Goal: Transaction & Acquisition: Purchase product/service

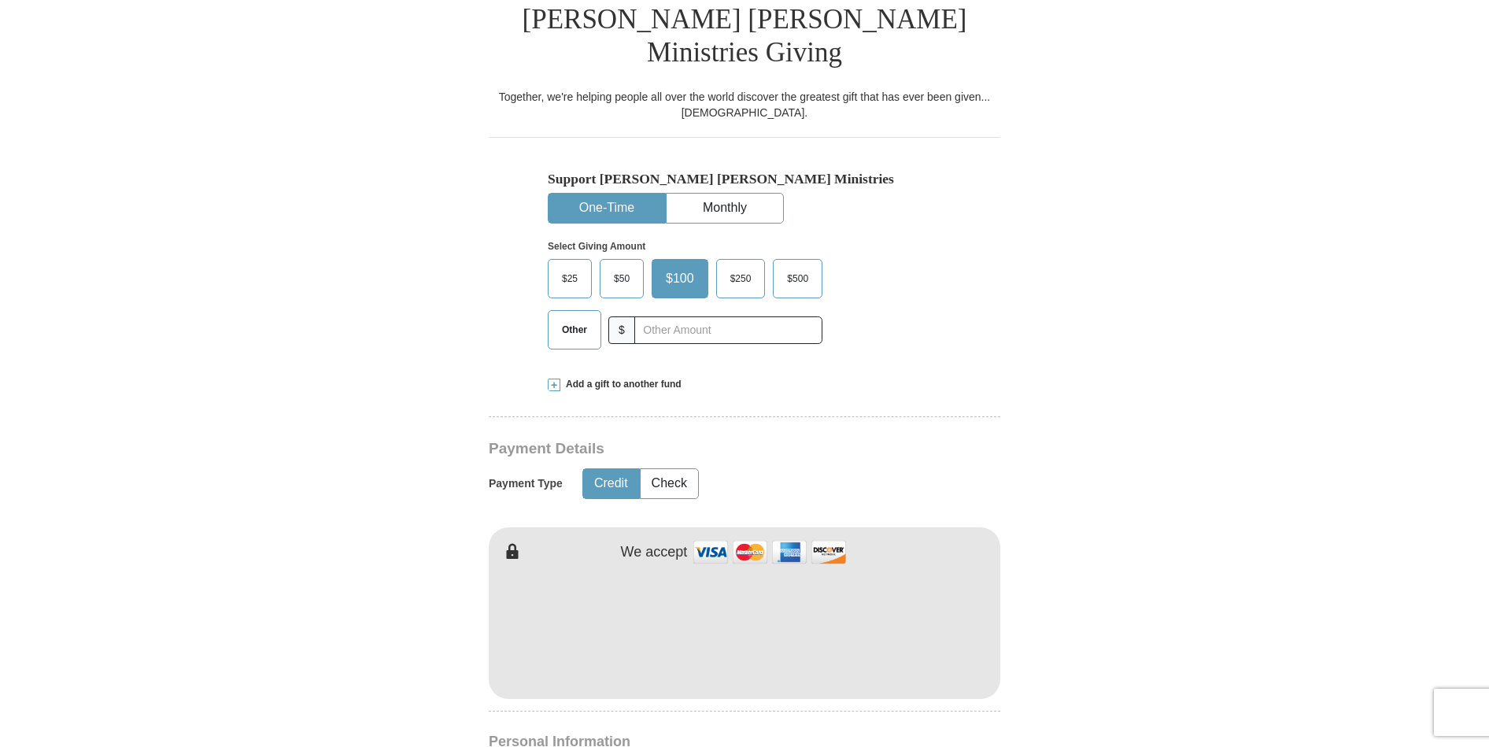
scroll to position [504, 0]
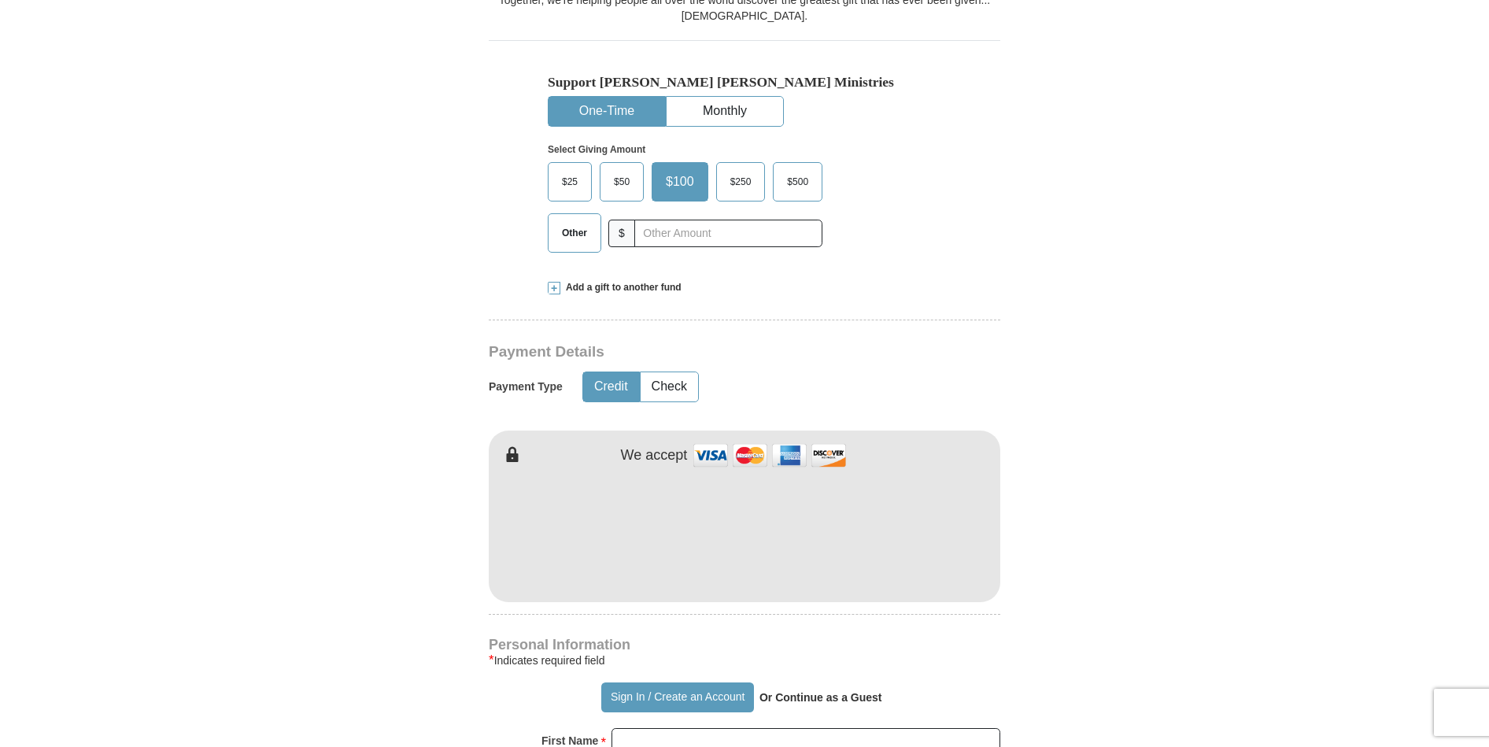
click at [566, 170] on span "$25" at bounding box center [569, 182] width 31 height 24
click at [0, 0] on input "$25" at bounding box center [0, 0] width 0 height 0
type input "[PERSON_NAME]"
click at [405, 485] on form "Already have an account? Sign in for faster giving. Don't have an account? Crea…" at bounding box center [744, 545] width 897 height 1973
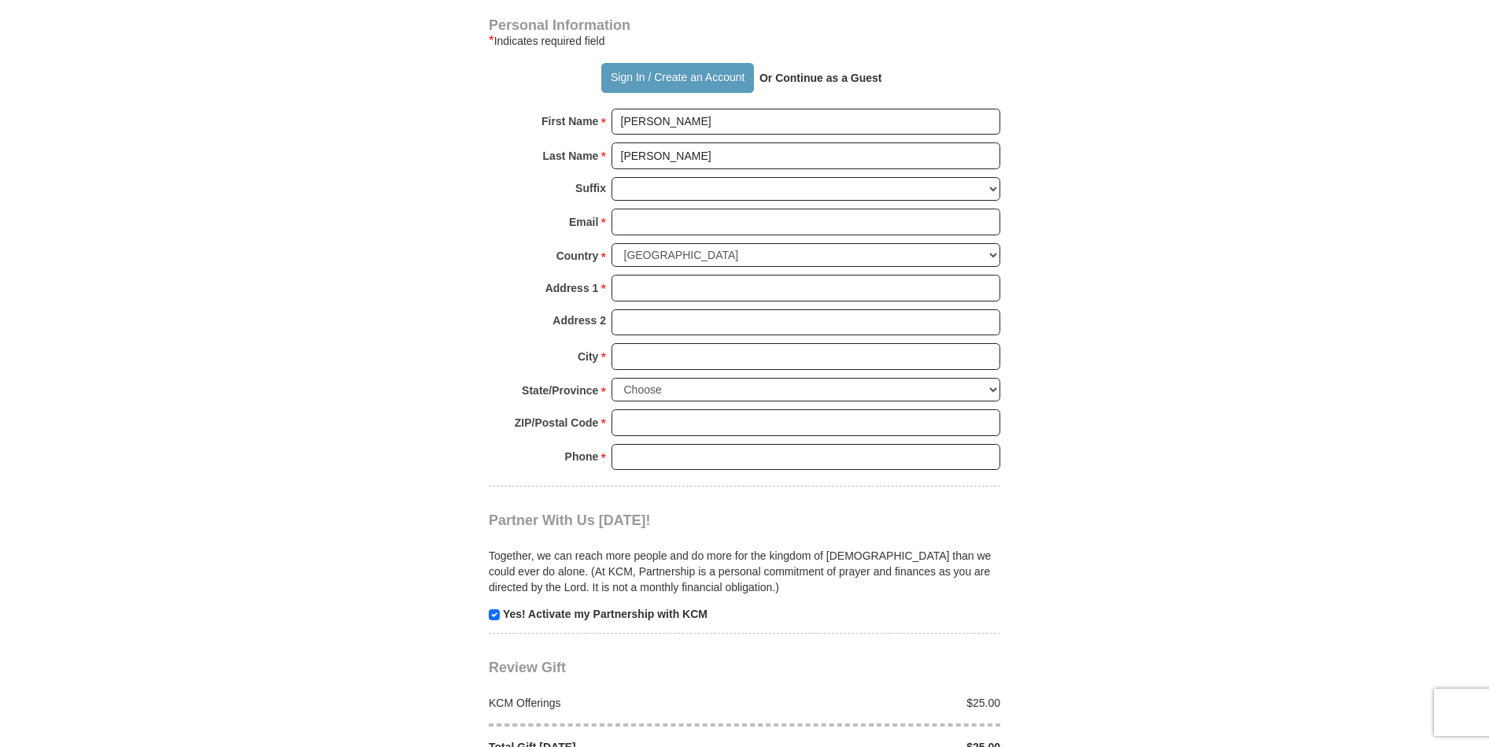
scroll to position [1133, 0]
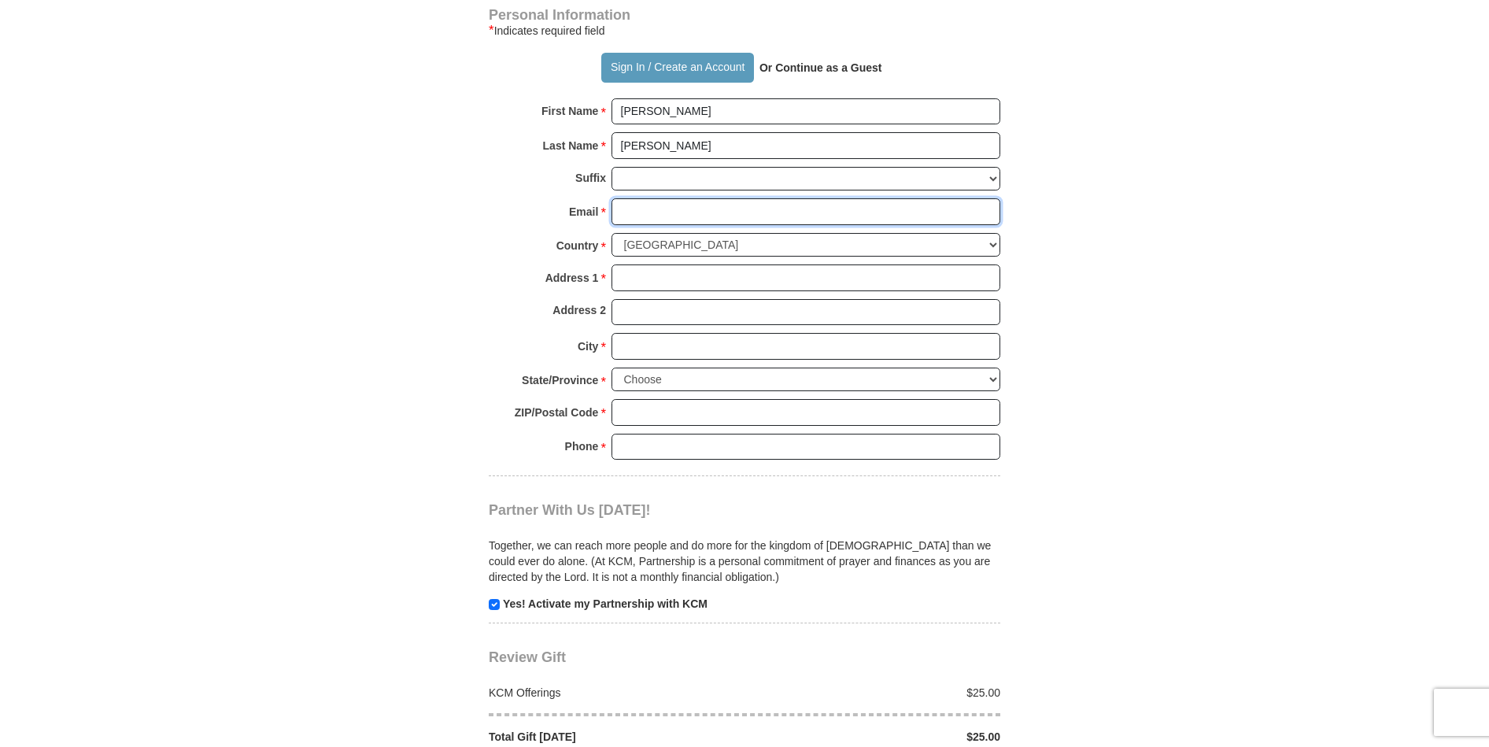
click at [651, 198] on input "Email *" at bounding box center [805, 211] width 389 height 27
type input "[EMAIL_ADDRESS][DOMAIN_NAME]"
type input "[STREET_ADDRESS]"
type input "Mt. Sterling"
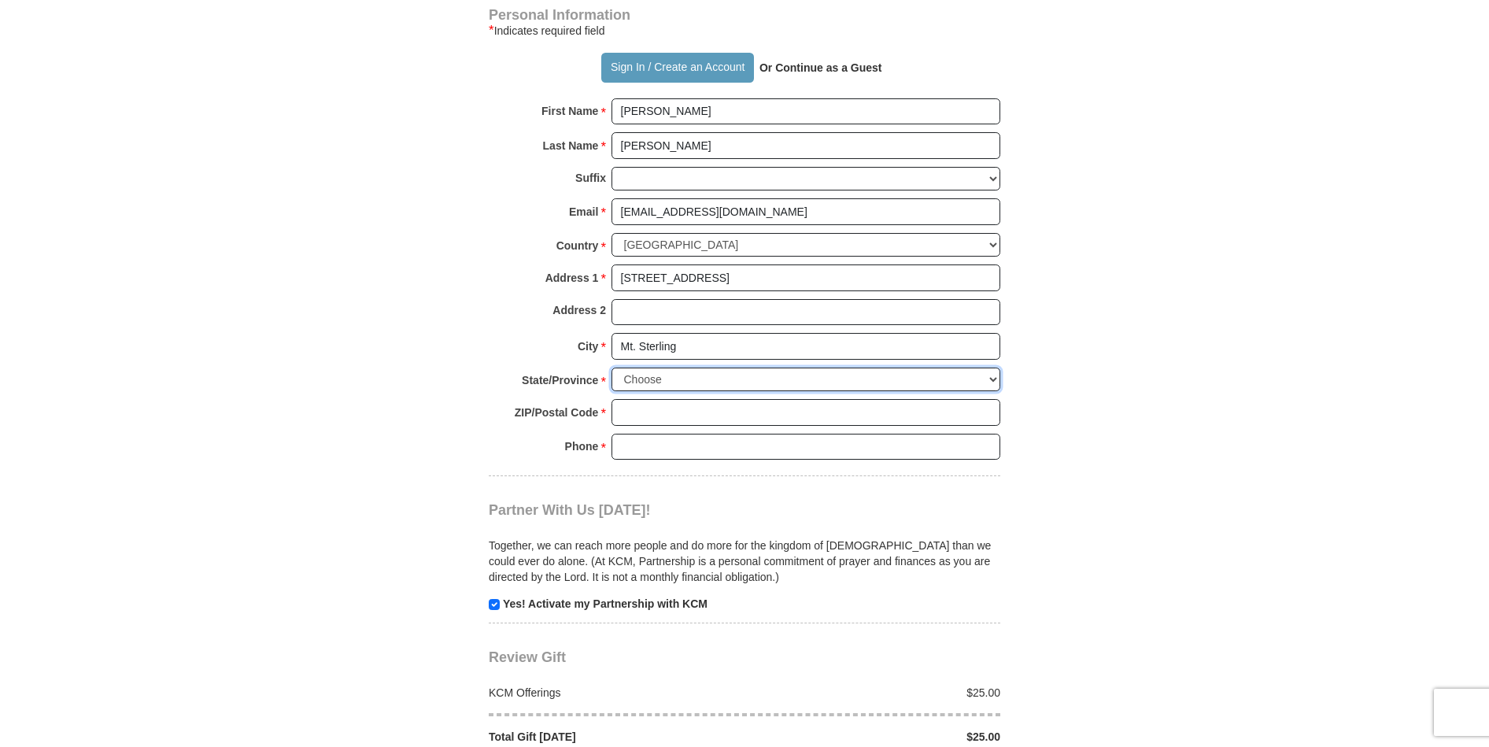
select select "KY"
type input "40353"
type input "8593516496"
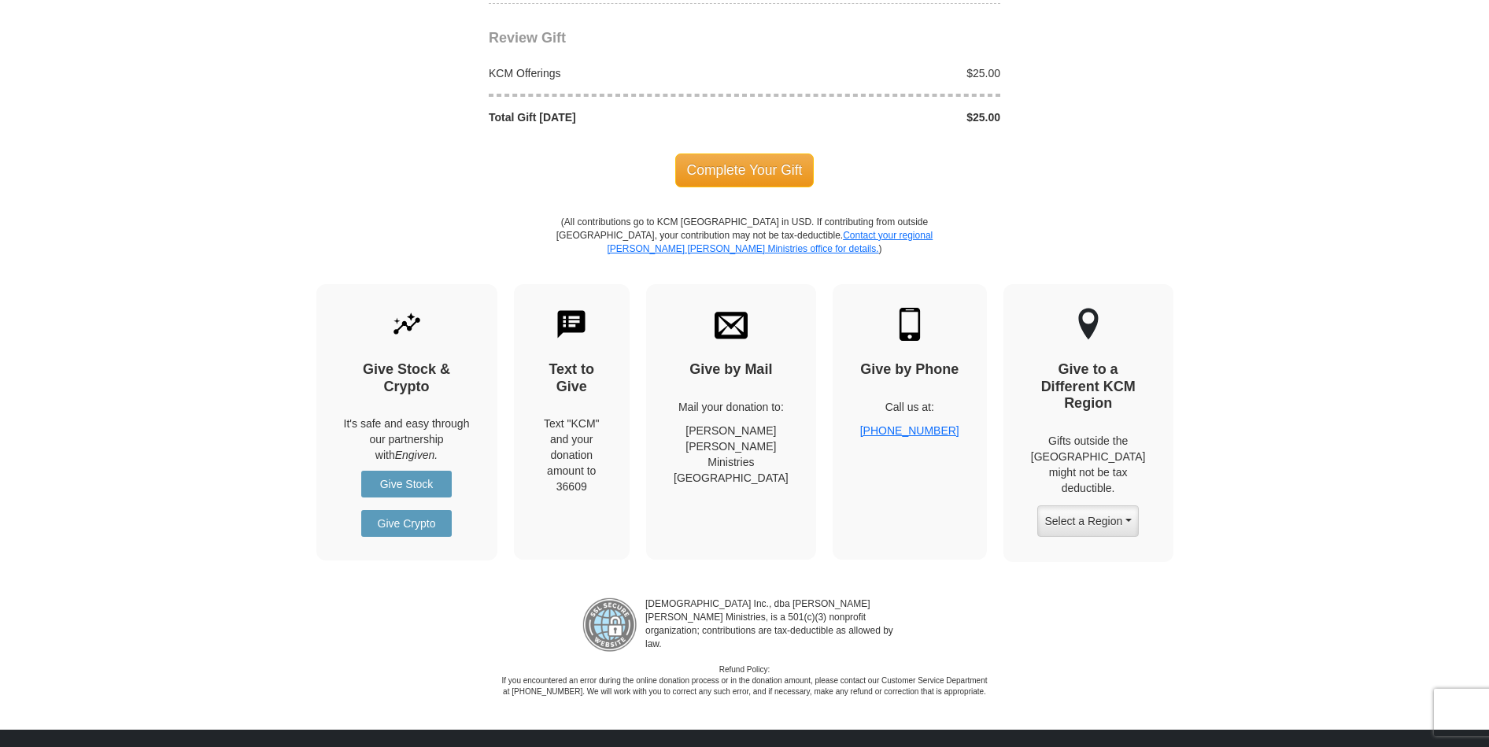
scroll to position [1762, 0]
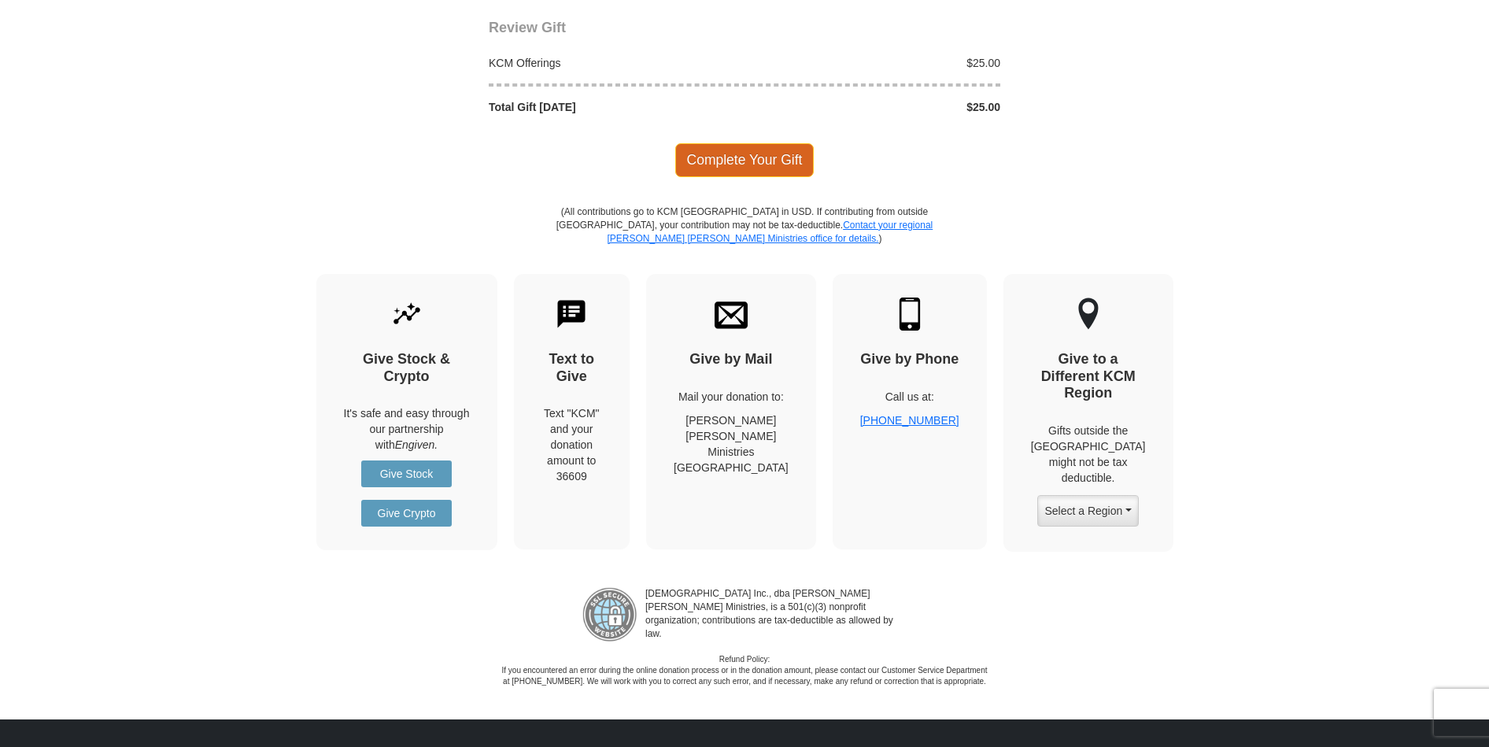
click at [737, 143] on span "Complete Your Gift" at bounding box center [744, 159] width 139 height 33
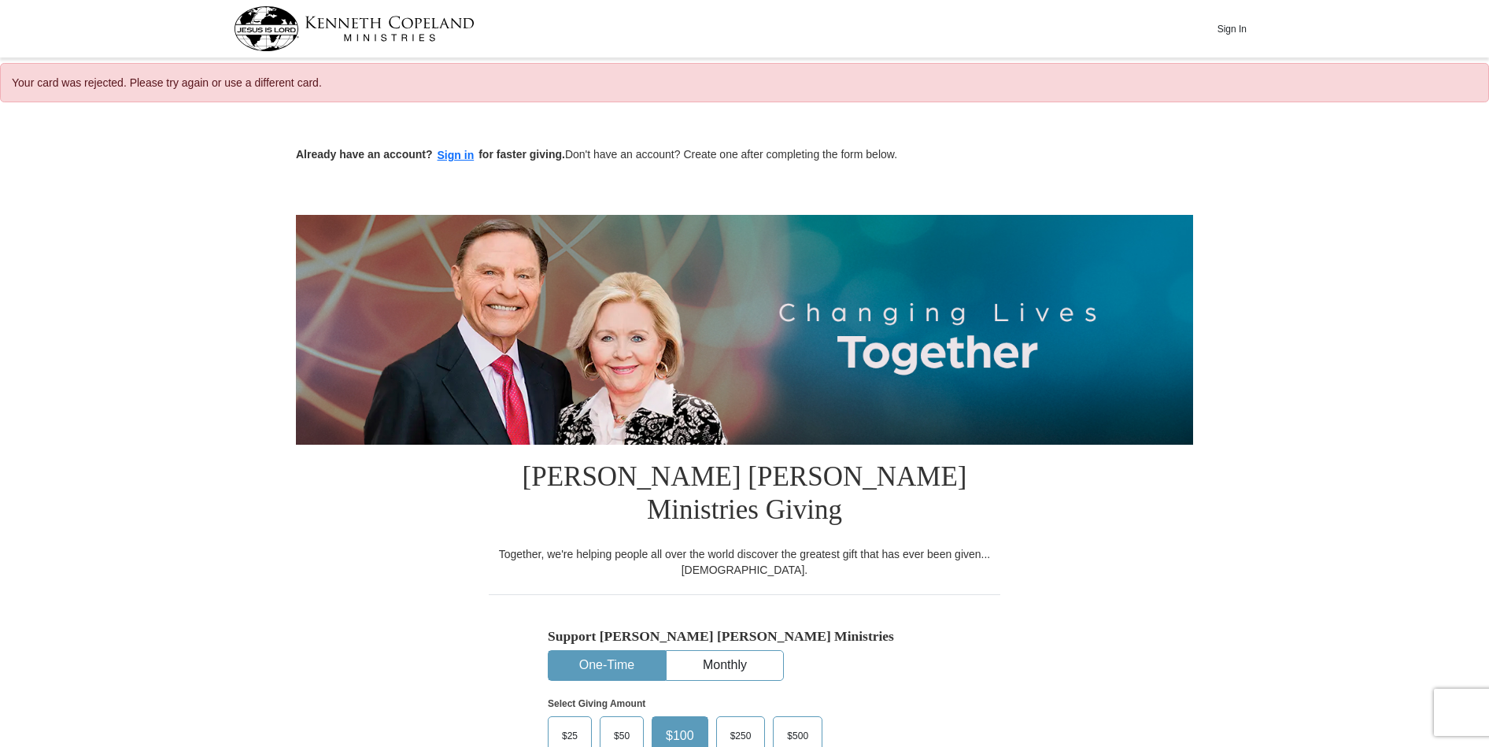
select select "KY"
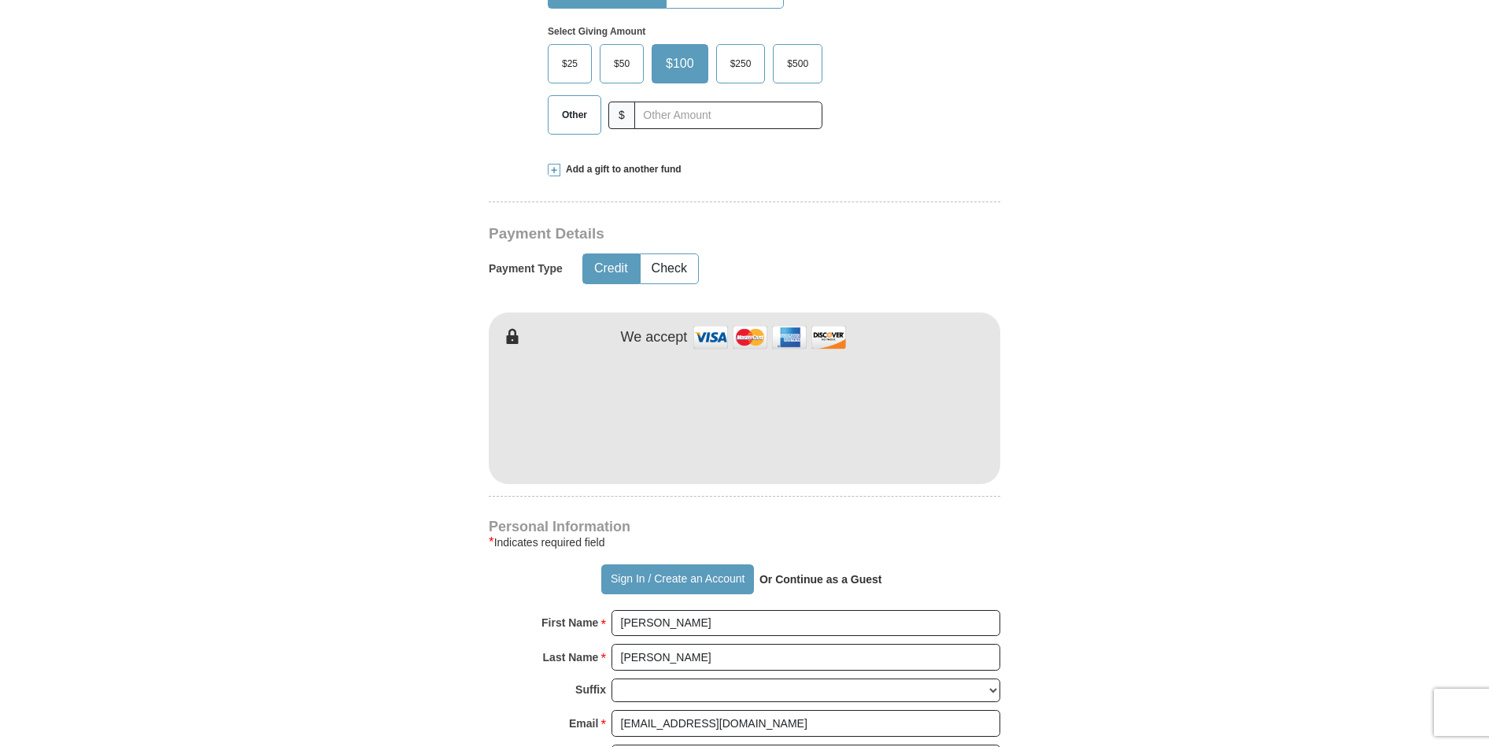
scroll to position [692, 0]
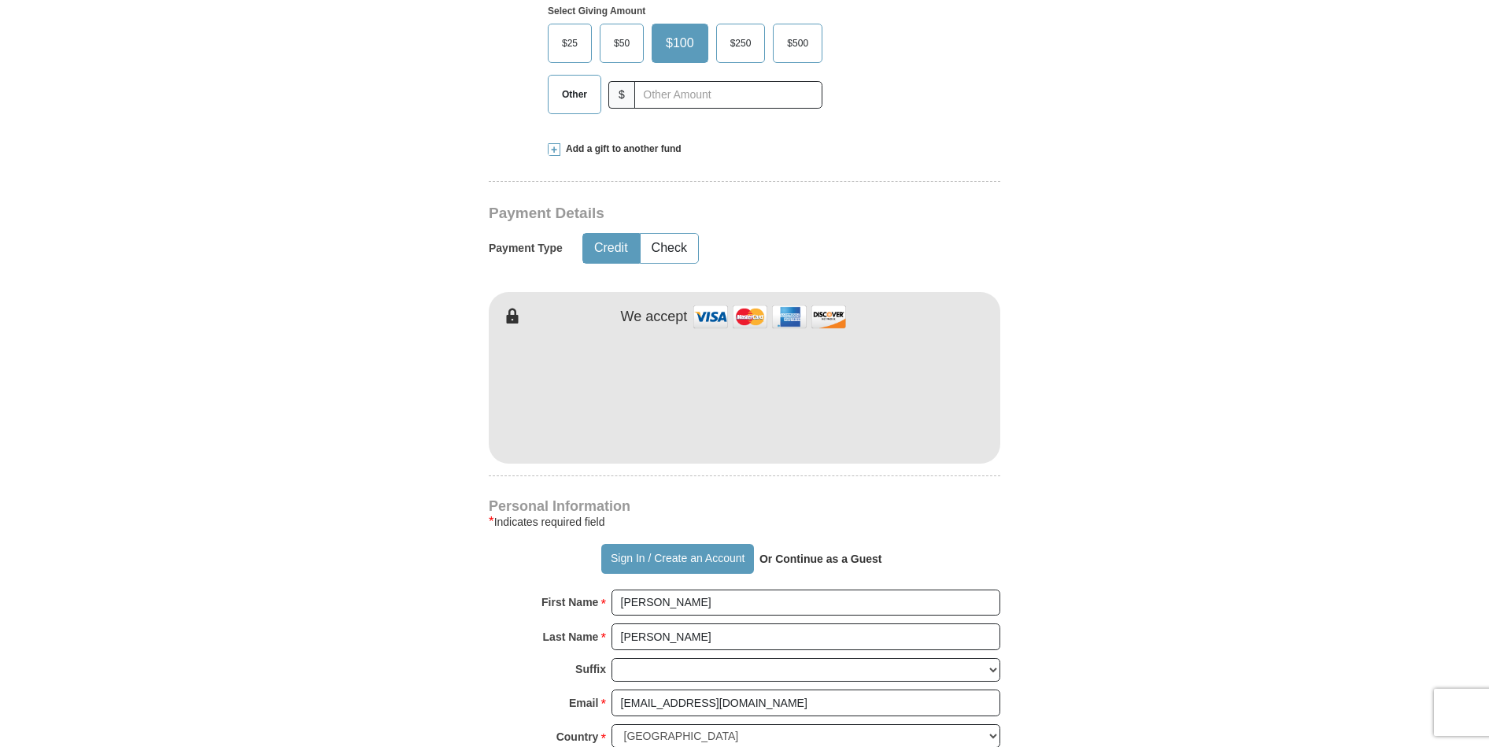
click at [576, 31] on span "$25" at bounding box center [569, 43] width 31 height 24
click at [0, 0] on input "$25" at bounding box center [0, 0] width 0 height 0
click at [307, 505] on form "Already have an account? Sign in for faster giving. Don't have an account? Crea…" at bounding box center [744, 335] width 897 height 1826
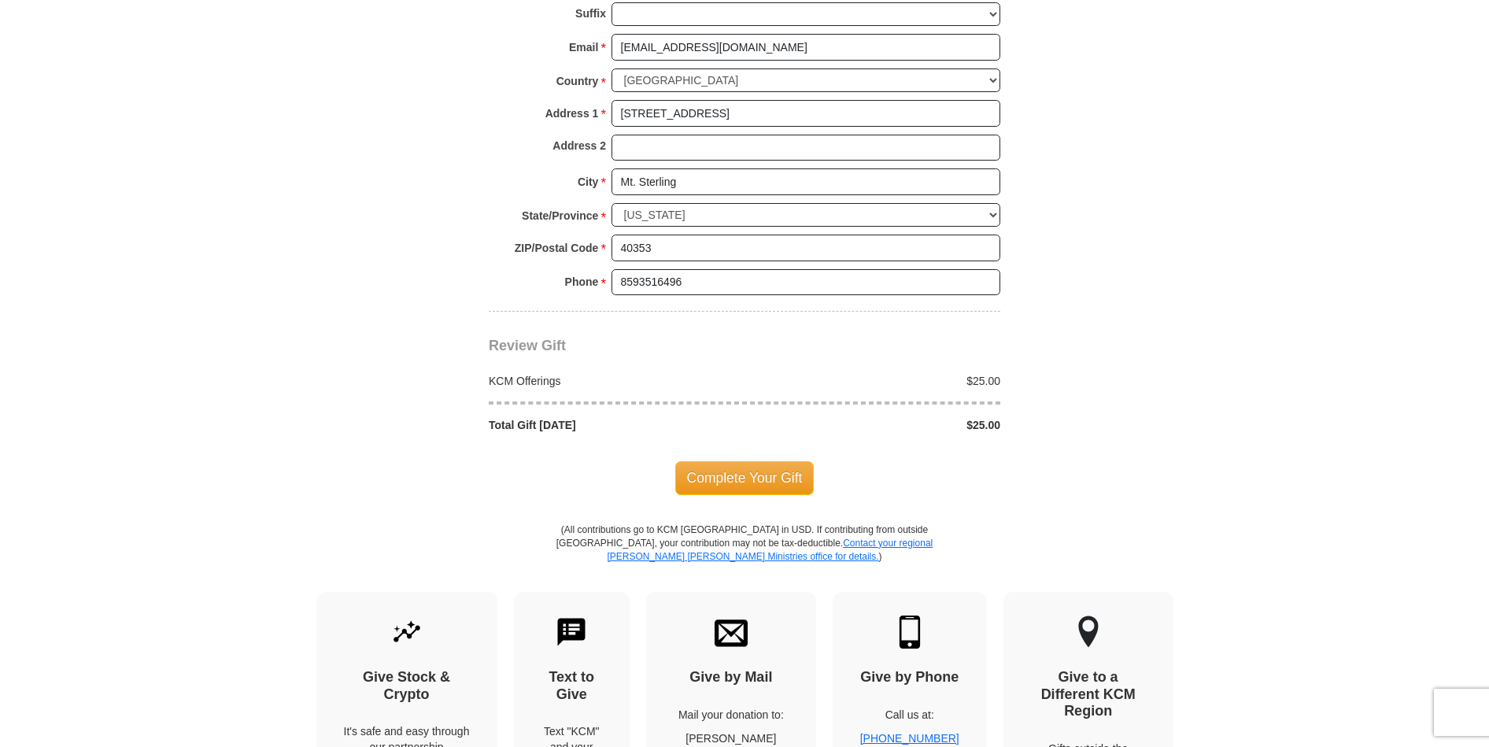
scroll to position [1509, 0]
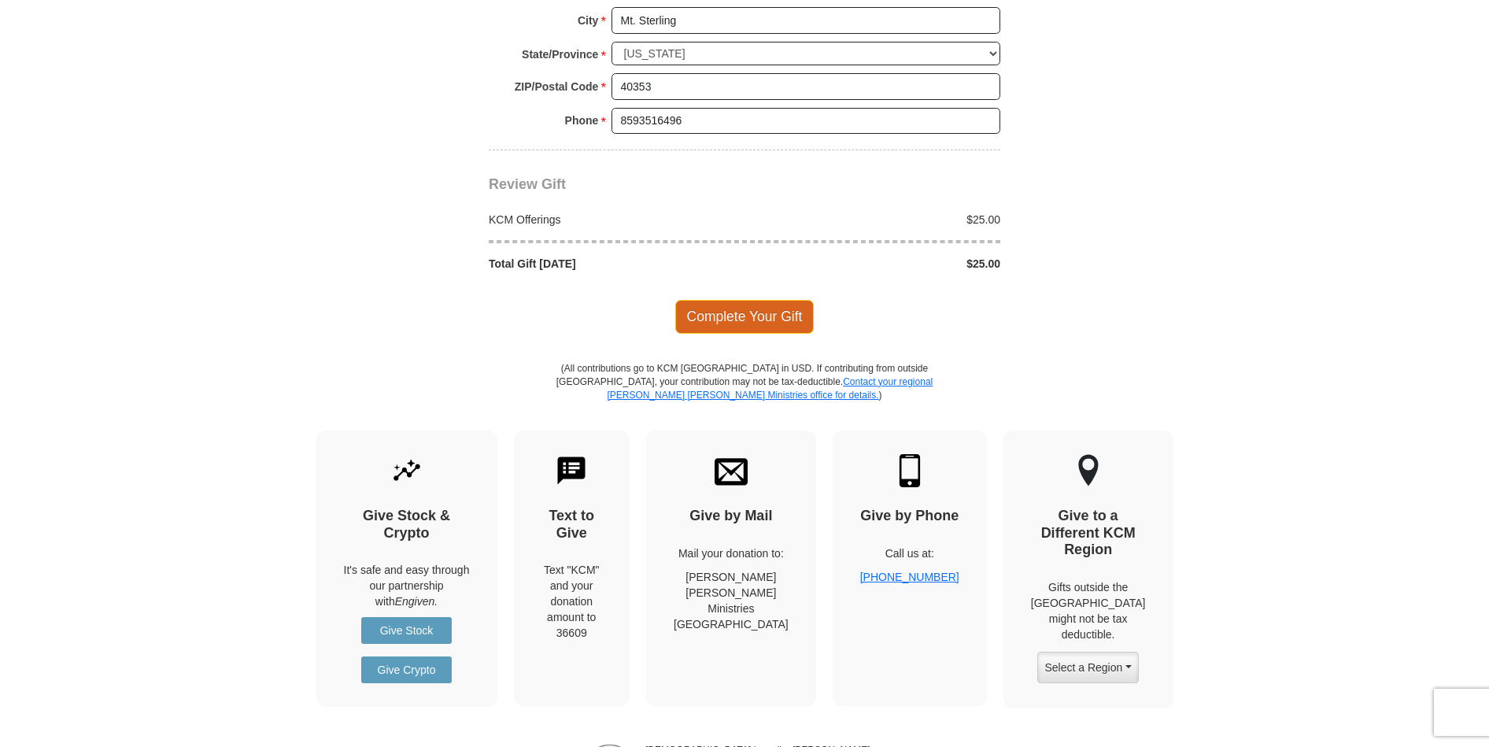
click at [766, 300] on span "Complete Your Gift" at bounding box center [744, 316] width 139 height 33
